Goal: Find specific page/section: Find specific page/section

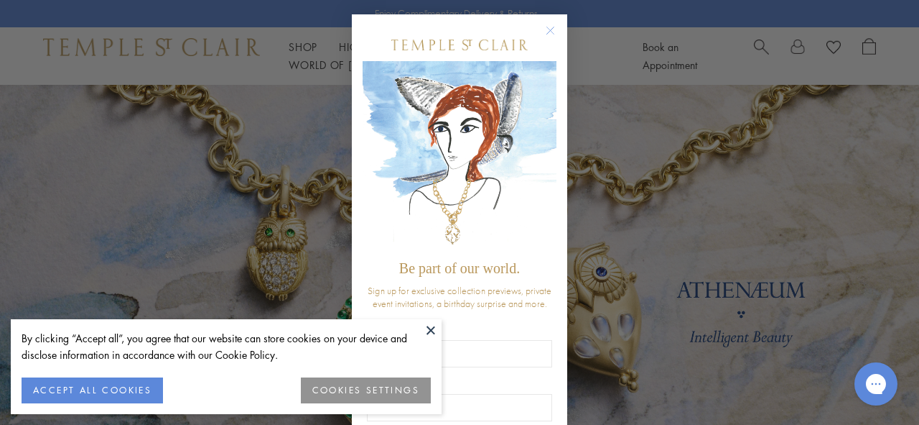
click at [542, 28] on circle "Close dialog" at bounding box center [550, 30] width 17 height 17
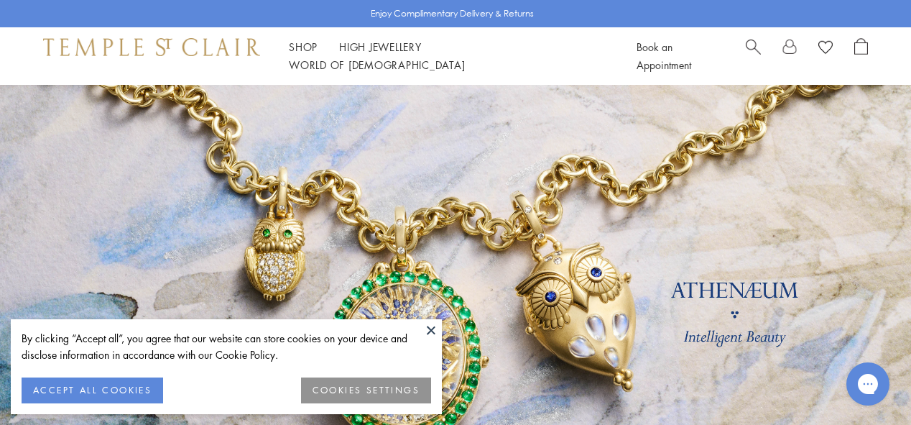
click at [433, 332] on button at bounding box center [431, 330] width 22 height 22
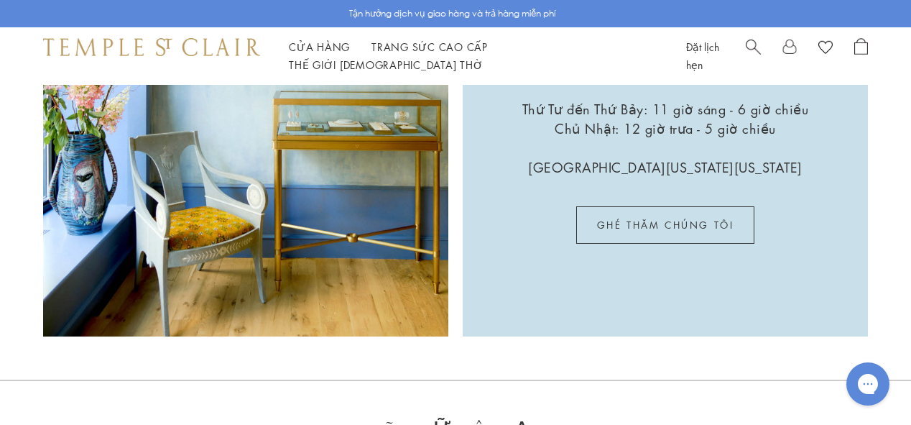
scroll to position [3245, 0]
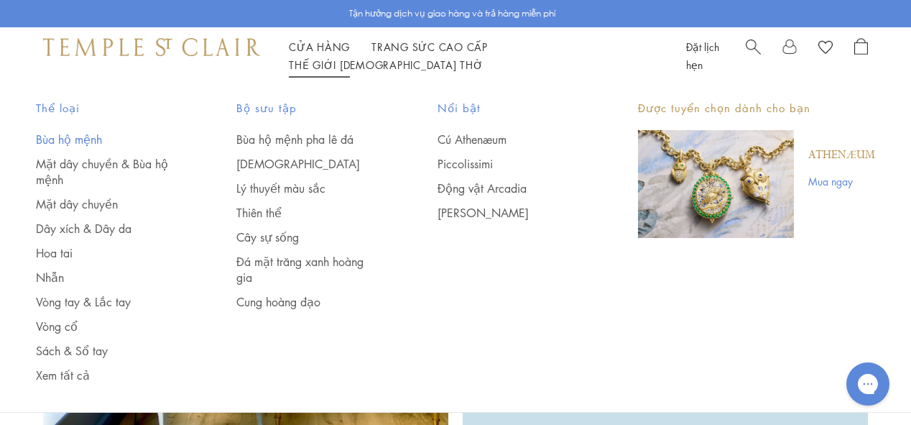
click at [94, 142] on font "Bùa hộ mệnh" at bounding box center [69, 139] width 66 height 16
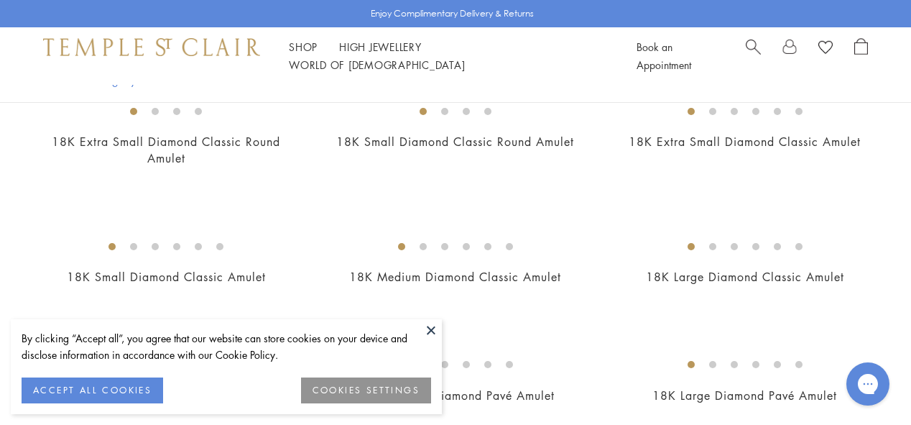
scroll to position [853, 0]
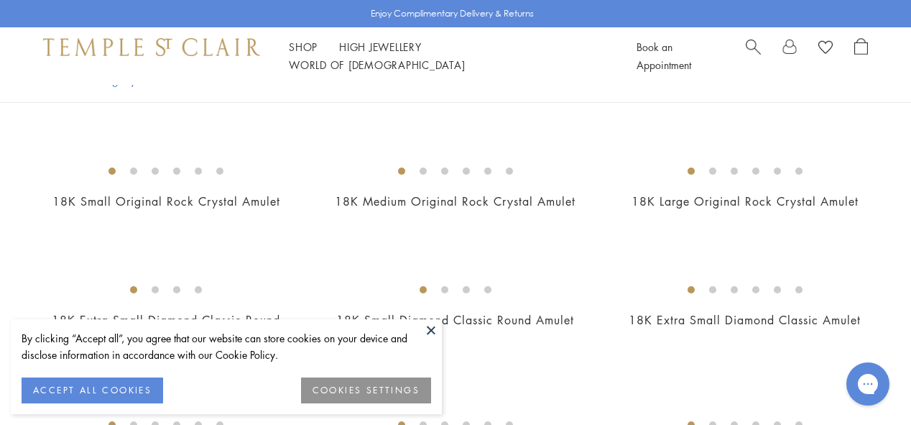
click at [430, 331] on button at bounding box center [431, 330] width 22 height 22
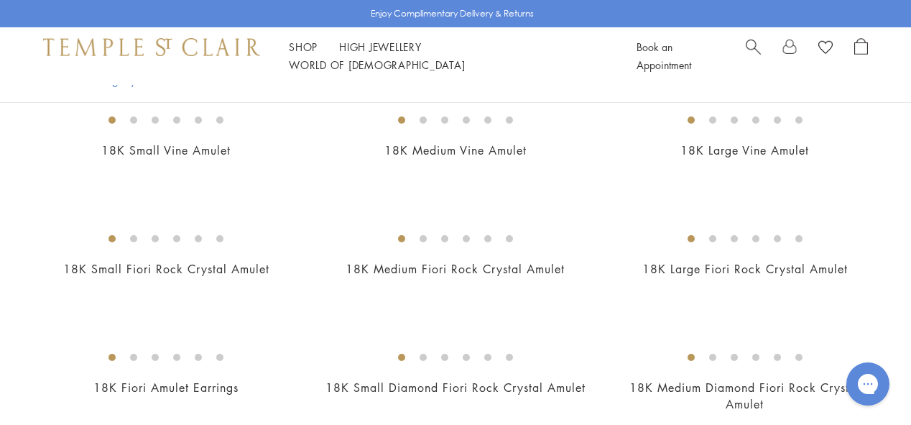
scroll to position [0, 0]
